Goal: Task Accomplishment & Management: Use online tool/utility

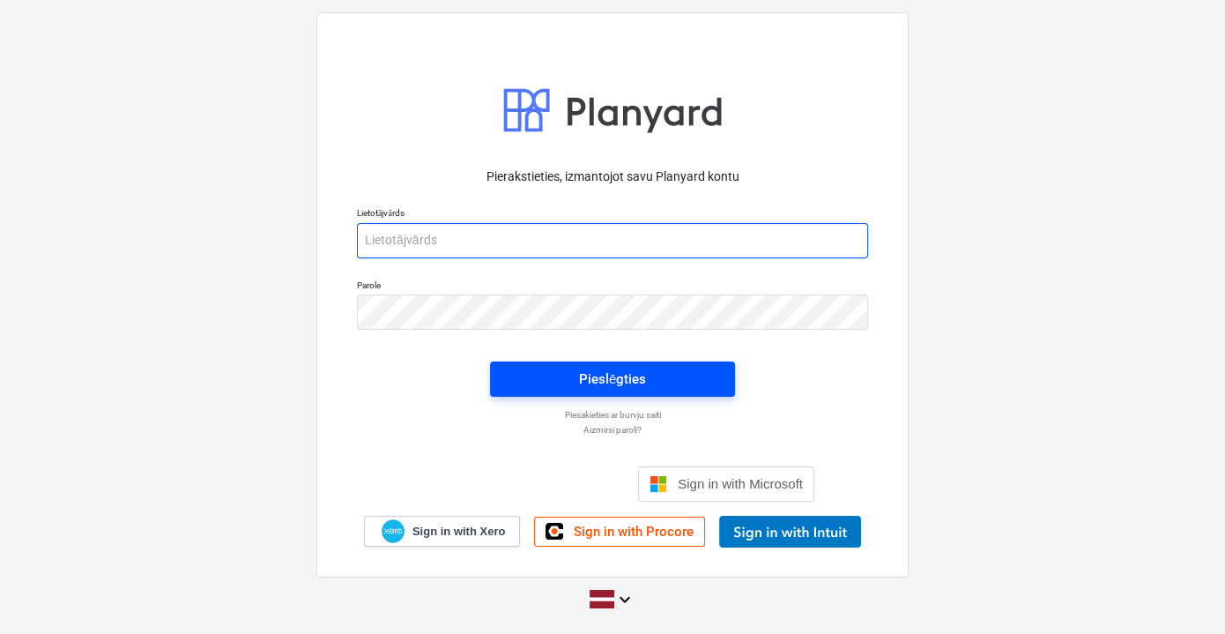
type input "vladislavs.filipcenko@hagberg.lv"
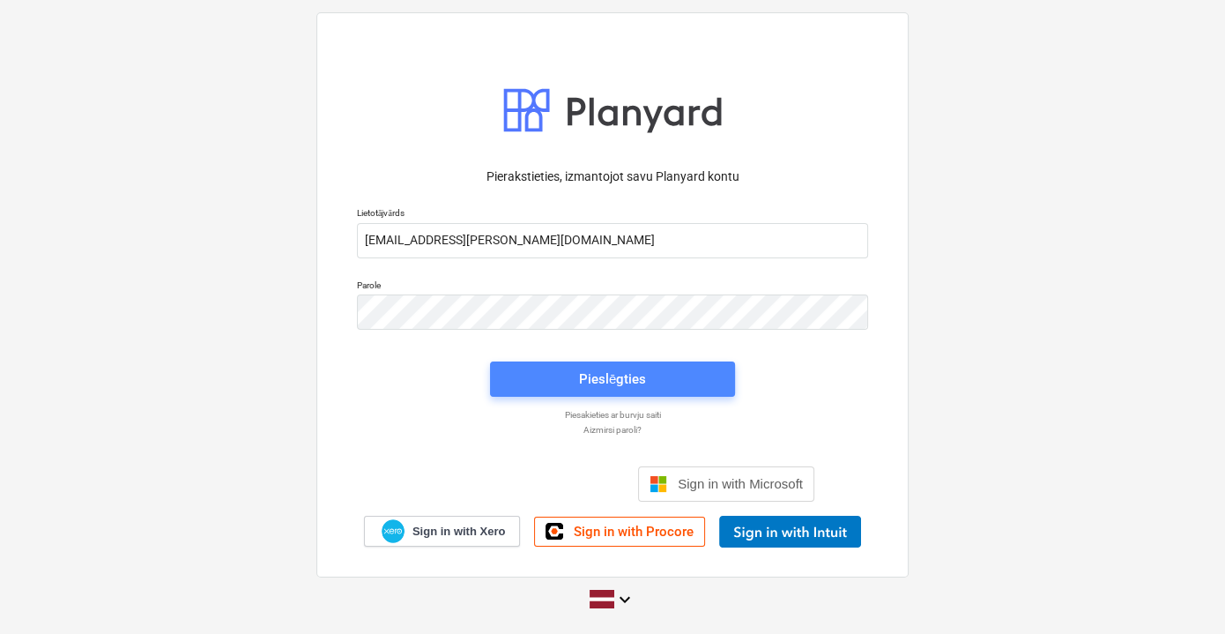
click at [690, 367] on span "Pieslēgties" at bounding box center [612, 378] width 203 height 23
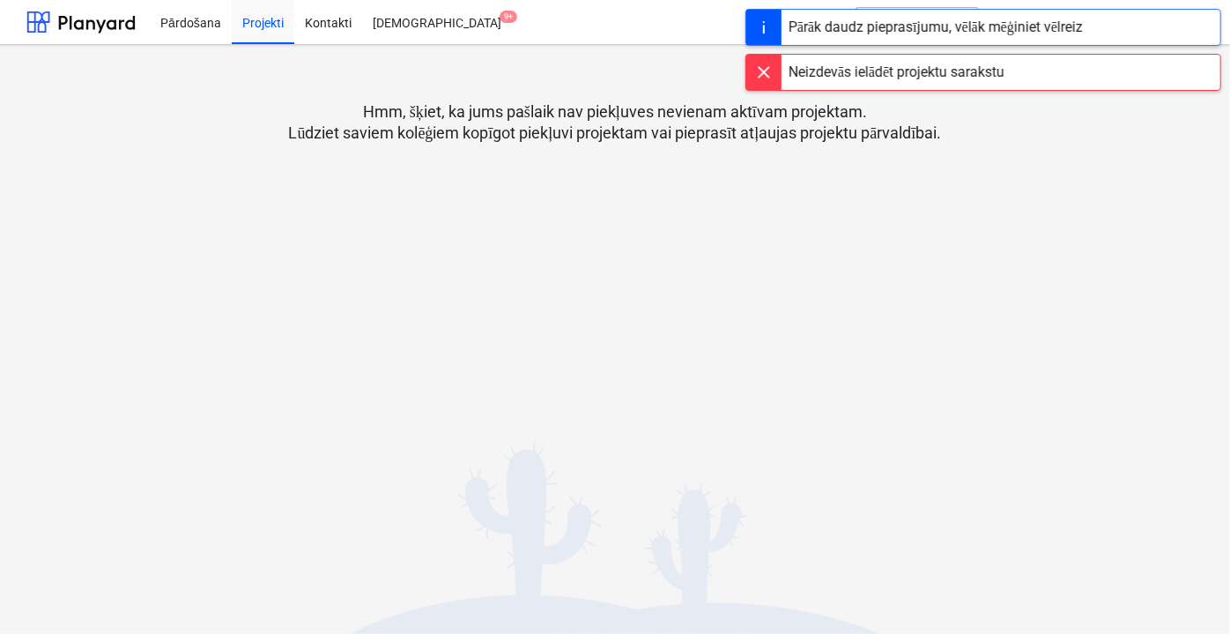
click at [554, 135] on p "Hmm, šķiet, ka jums pašlaik nav piekļuves nevienam aktīvam projektam. Lūdziet s…" at bounding box center [615, 122] width 653 height 42
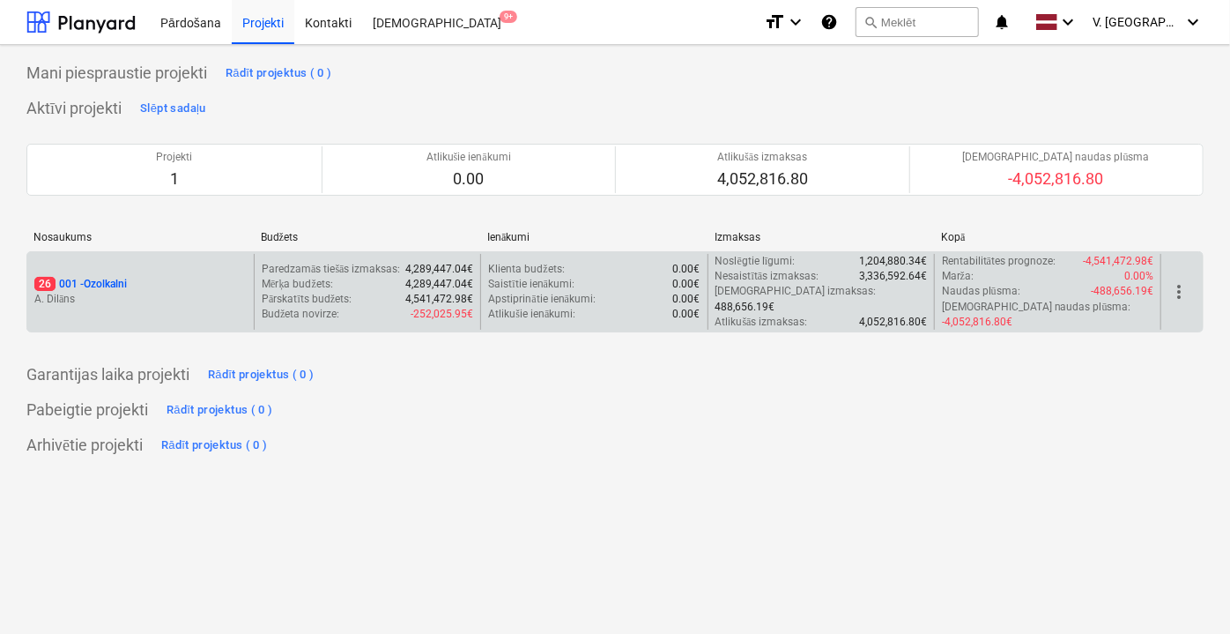
click at [169, 277] on div "26 001 - Ozolkalni" at bounding box center [140, 284] width 212 height 15
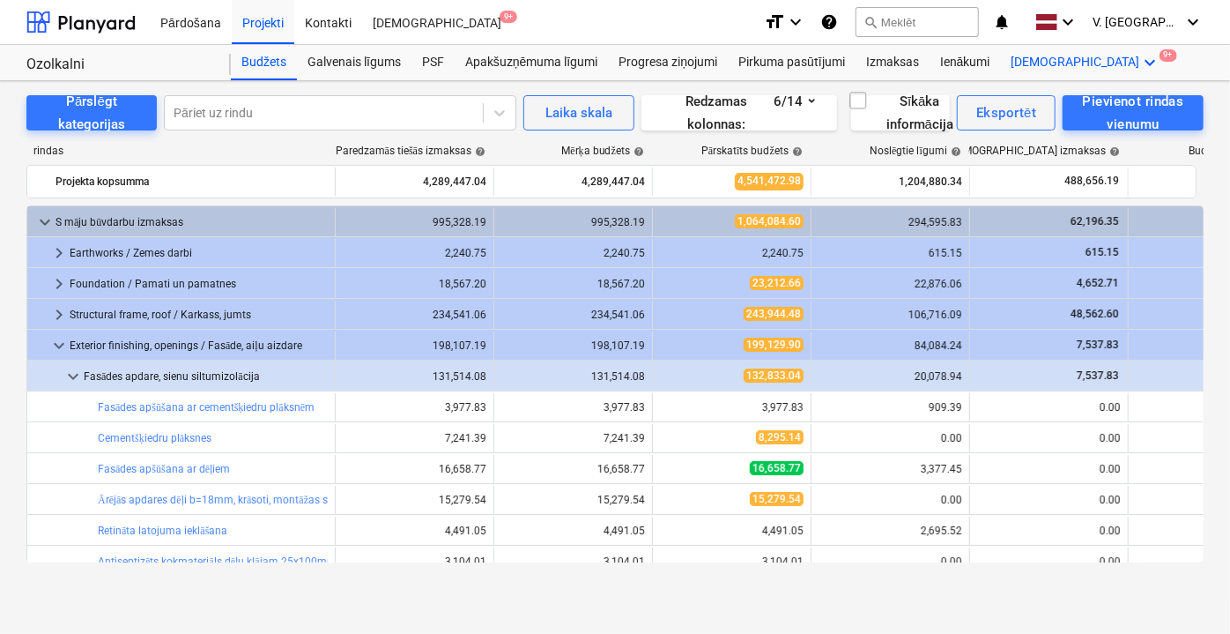
click at [1041, 58] on div "Vairāk keyboard_arrow_down 9+" at bounding box center [1086, 62] width 171 height 35
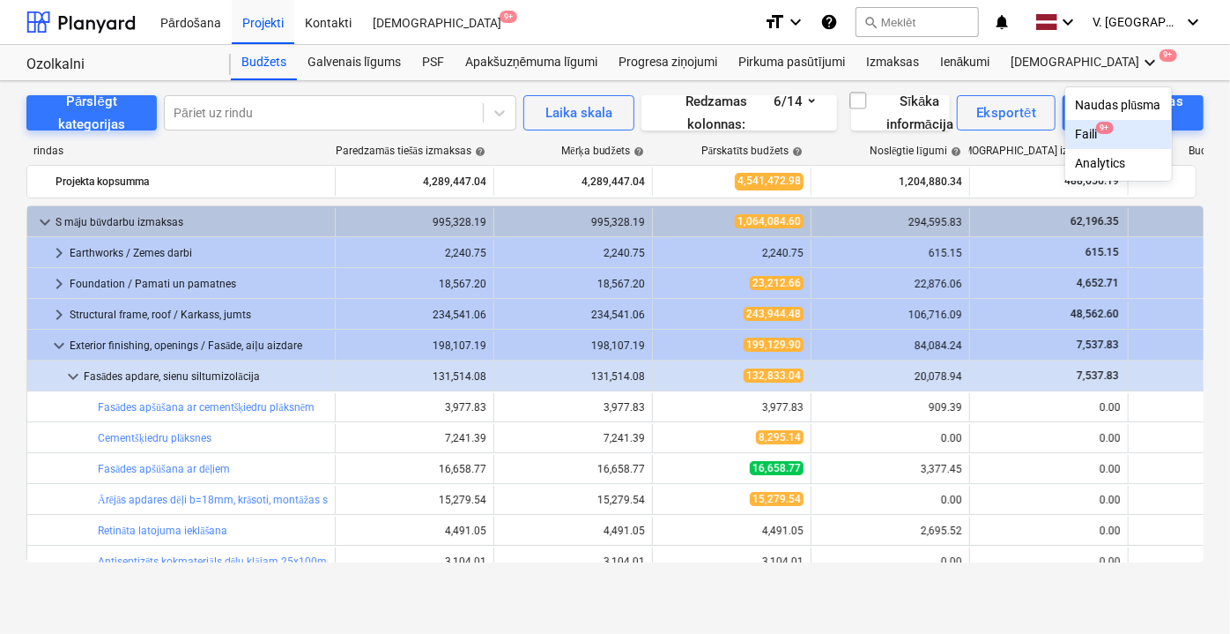
click at [1076, 136] on div "Faili 9+" at bounding box center [1118, 134] width 85 height 15
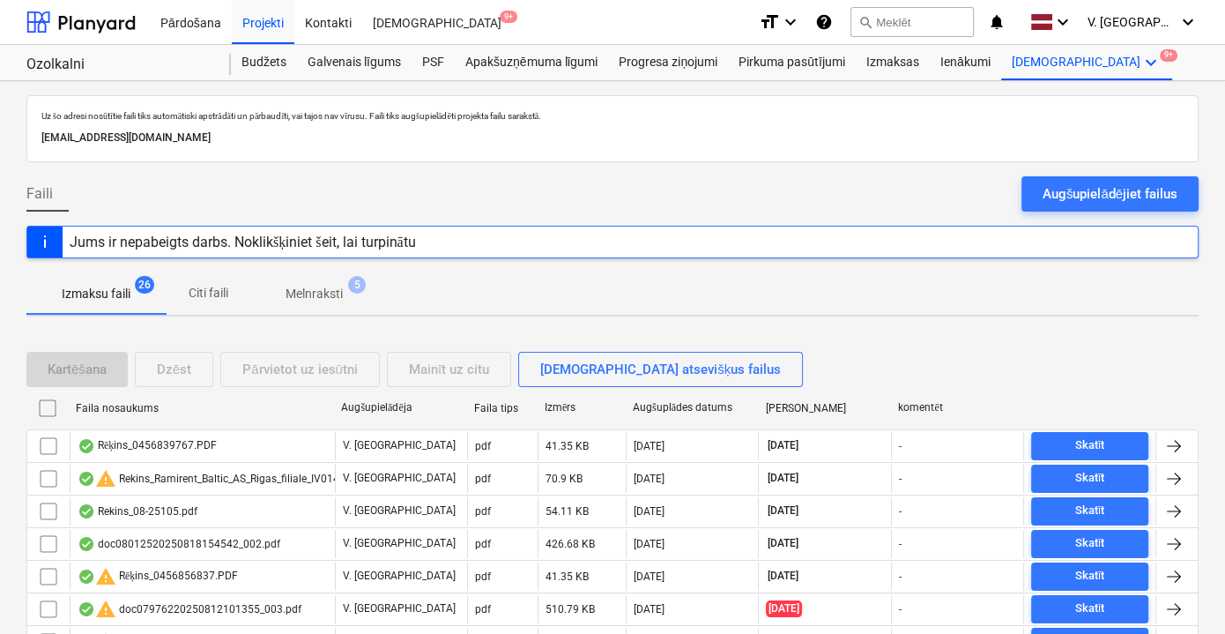
click at [214, 296] on p "Citi faili" at bounding box center [208, 293] width 42 height 19
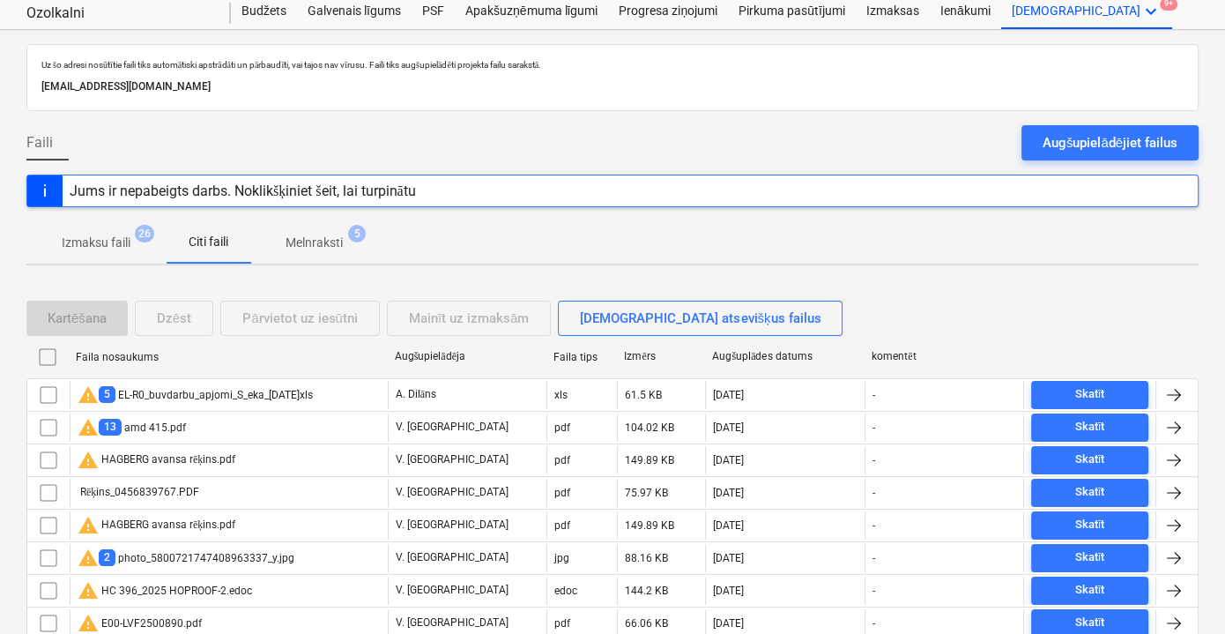
scroll to position [79, 0]
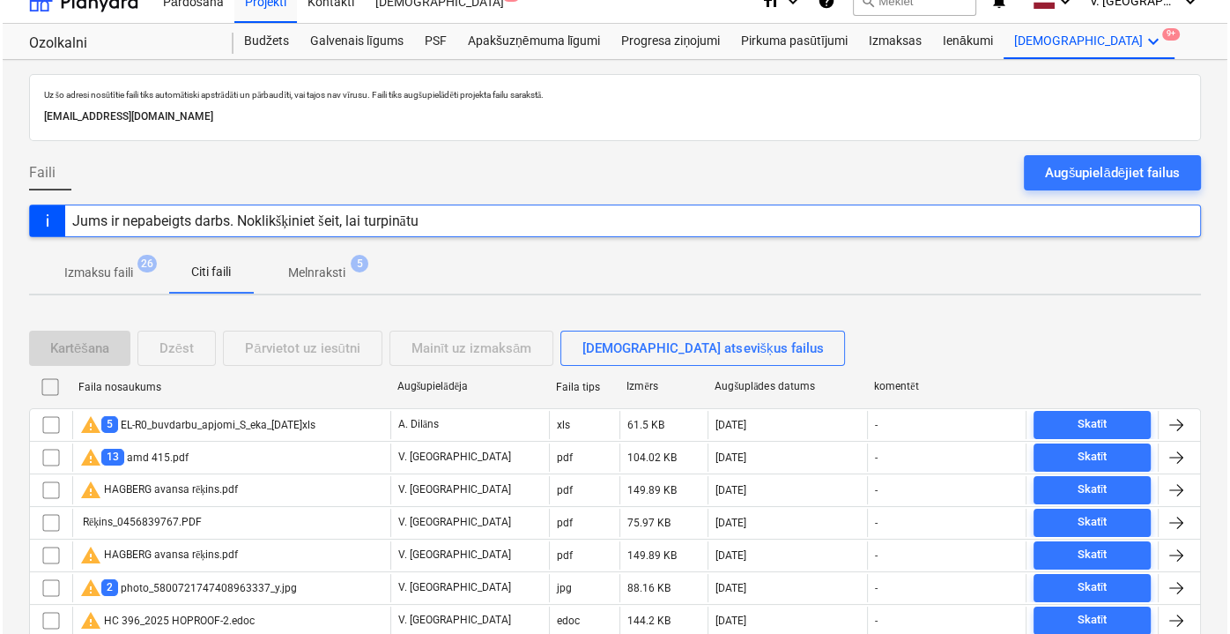
scroll to position [0, 0]
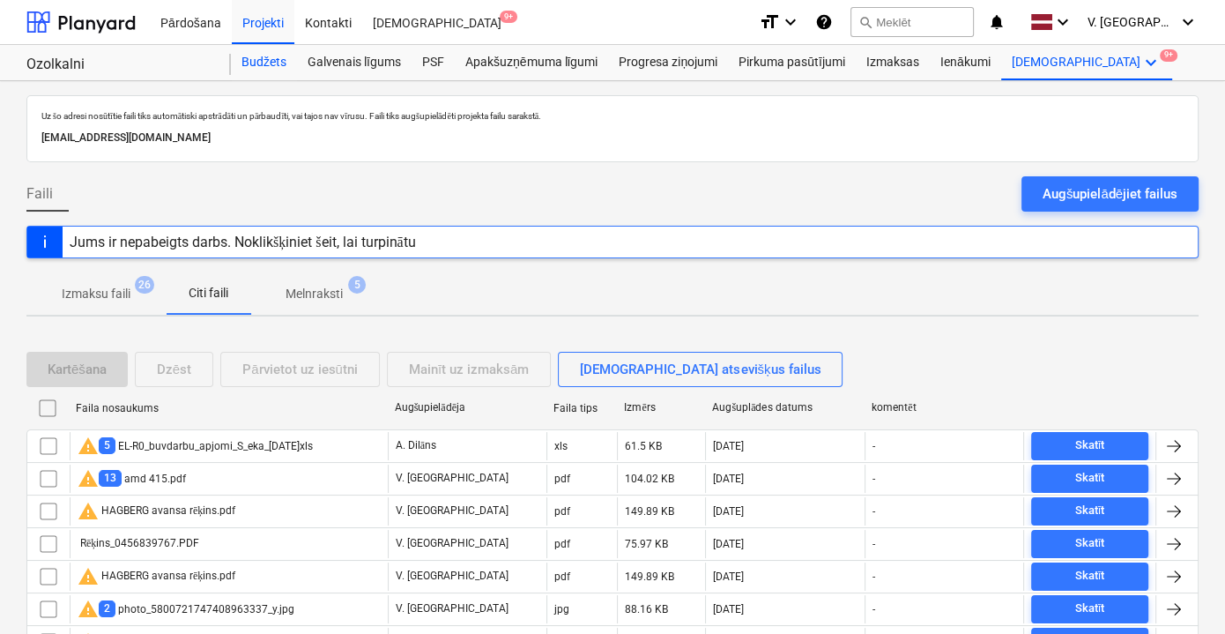
click at [243, 57] on div "Budžets" at bounding box center [264, 62] width 66 height 35
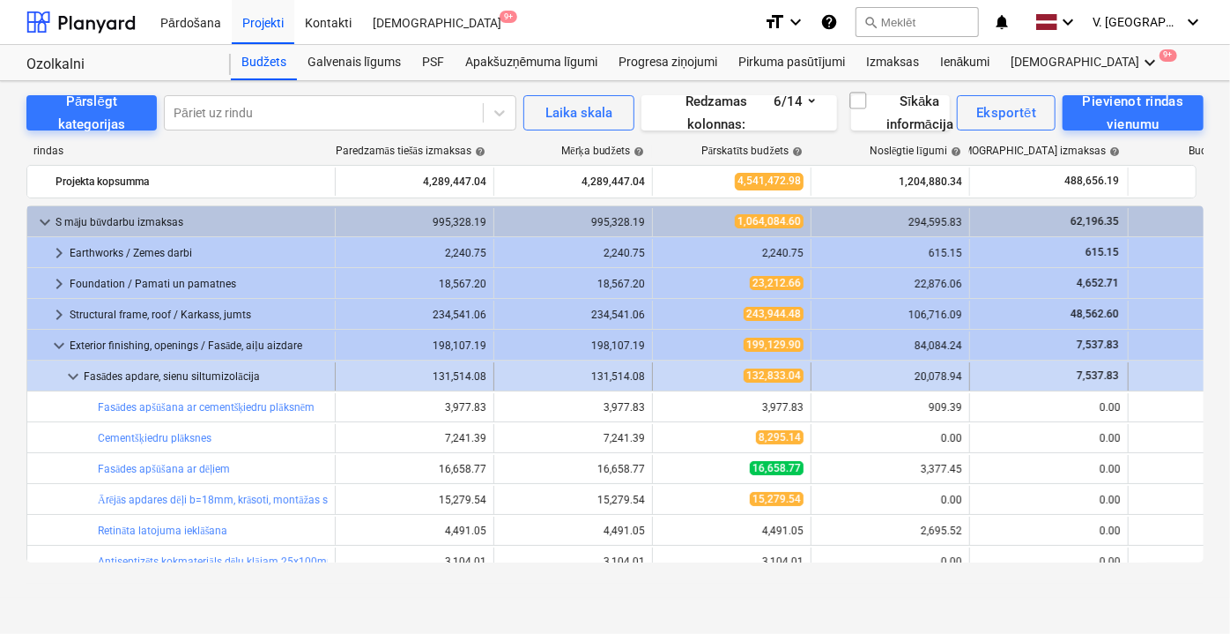
click at [70, 369] on span "keyboard_arrow_down" at bounding box center [73, 376] width 21 height 21
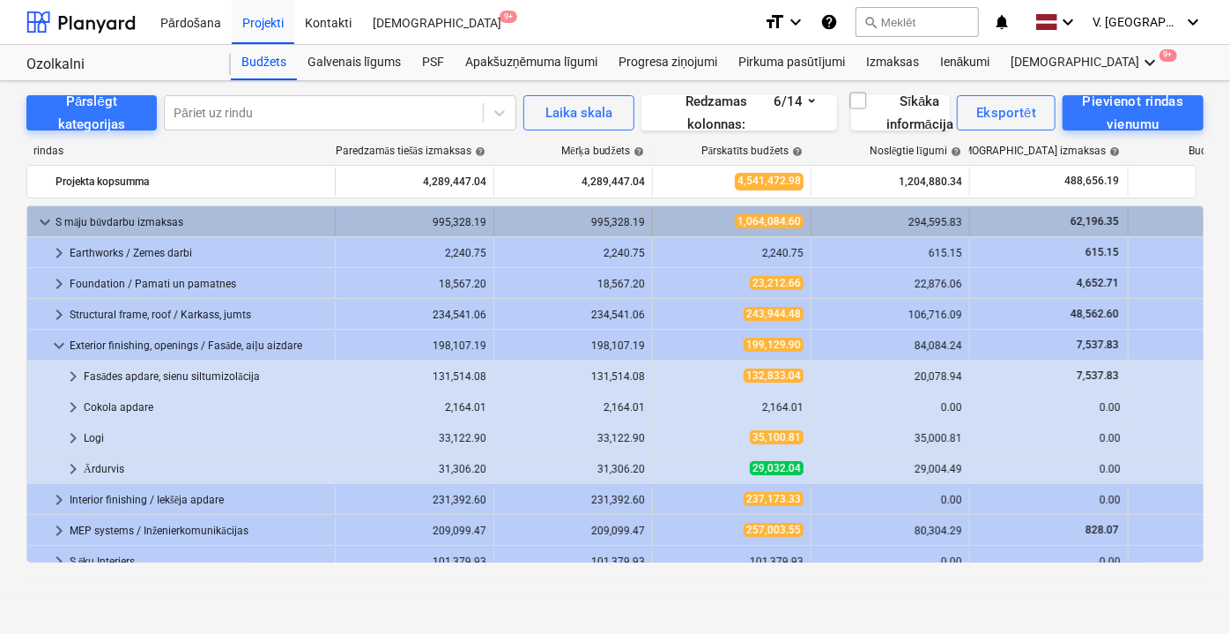
click at [41, 226] on span "keyboard_arrow_down" at bounding box center [44, 221] width 21 height 21
